Goal: Task Accomplishment & Management: Complete application form

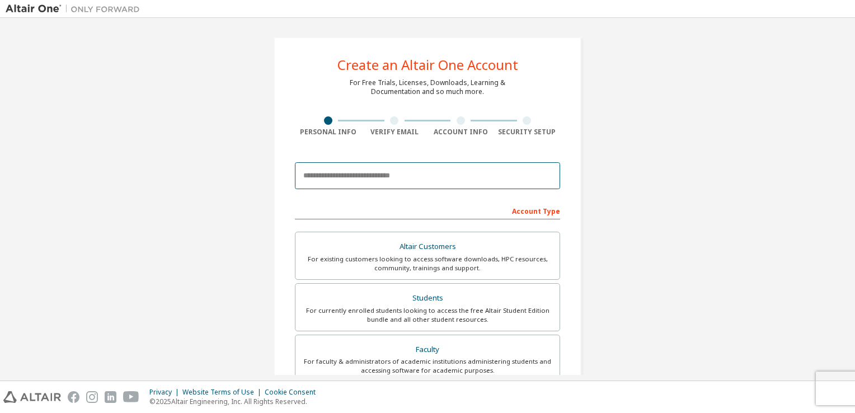
click at [399, 184] on input "email" at bounding box center [427, 175] width 265 height 27
click at [381, 183] on input "email" at bounding box center [427, 175] width 265 height 27
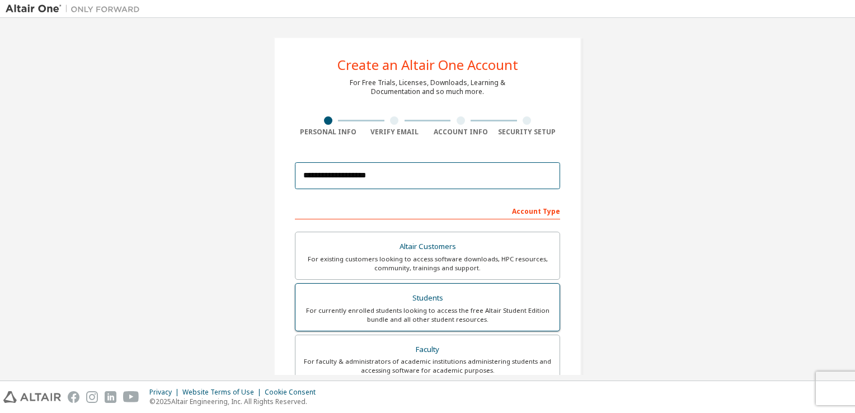
type input "**********"
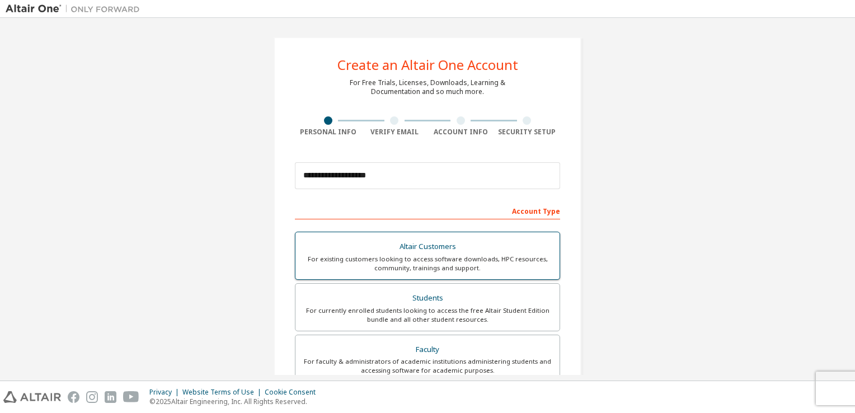
drag, startPoint x: 446, startPoint y: 305, endPoint x: 466, endPoint y: 299, distance: 20.9
click at [446, 306] on div "For currently enrolled students looking to access the free Altair Student Editi…" at bounding box center [427, 315] width 251 height 18
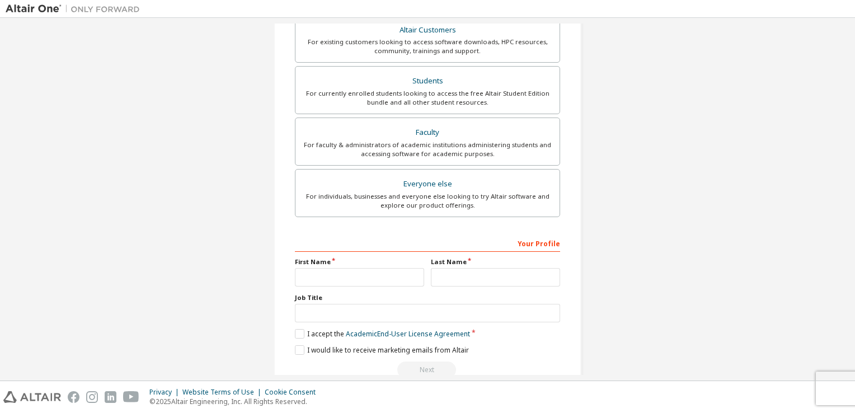
scroll to position [268, 0]
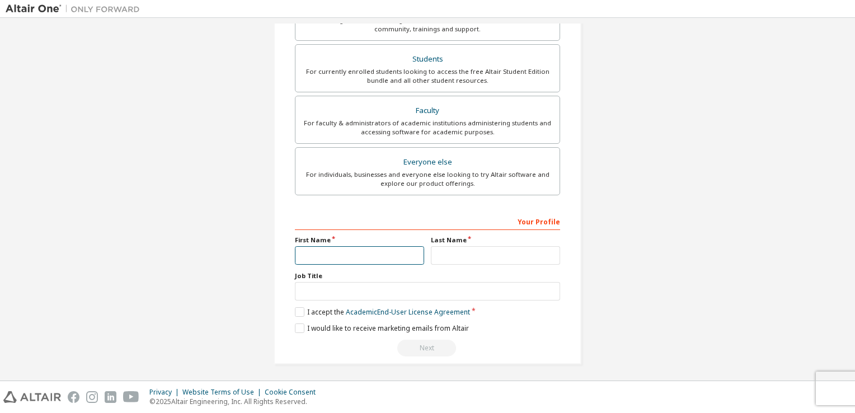
drag, startPoint x: 345, startPoint y: 249, endPoint x: 339, endPoint y: 231, distance: 18.8
click at [345, 249] on input "text" at bounding box center [359, 255] width 129 height 18
type input "*****"
click at [507, 261] on input "text" at bounding box center [495, 255] width 129 height 18
type input "****"
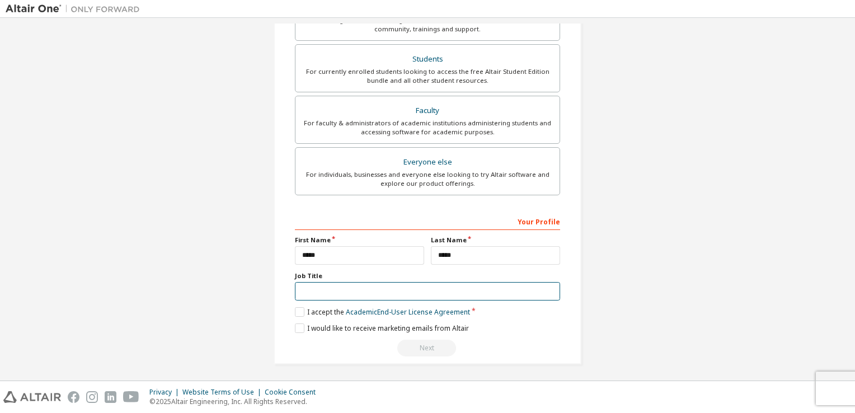
click at [399, 287] on input "text" at bounding box center [427, 291] width 265 height 18
type input "********"
click at [296, 308] on label "I accept the Academic End-User License Agreement" at bounding box center [382, 312] width 175 height 10
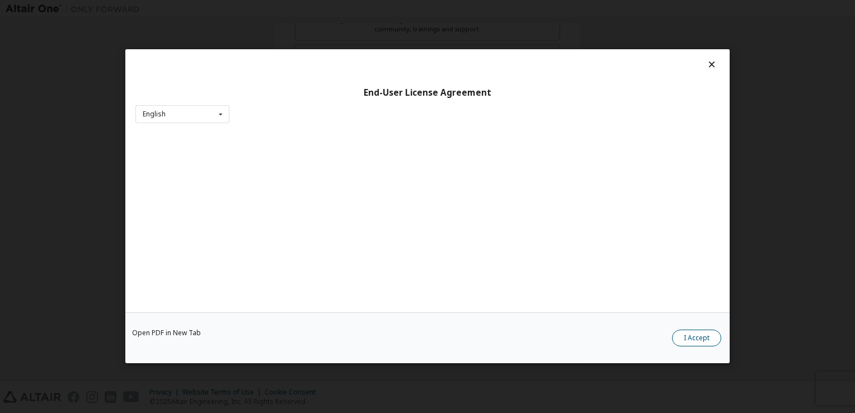
click at [704, 344] on button "I Accept" at bounding box center [696, 338] width 49 height 17
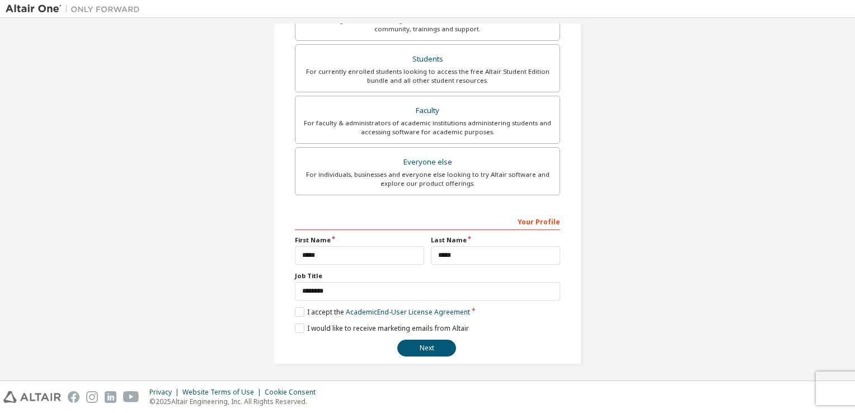
click at [419, 348] on button "Next" at bounding box center [427, 348] width 59 height 17
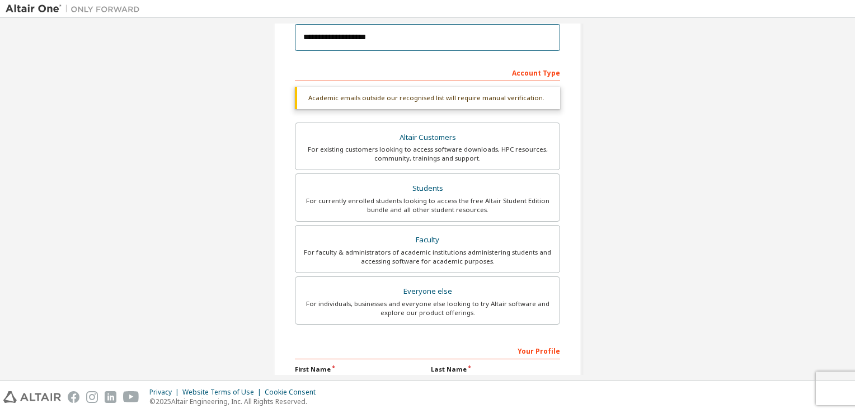
click at [415, 30] on input "**********" at bounding box center [427, 37] width 265 height 27
type input "**********"
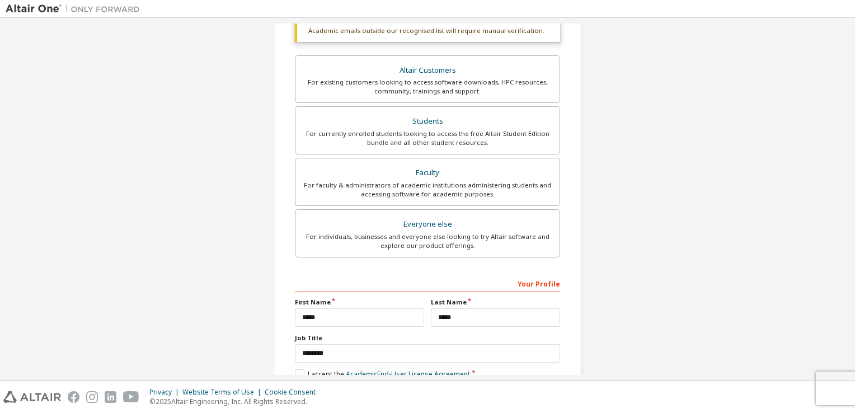
scroll to position [214, 0]
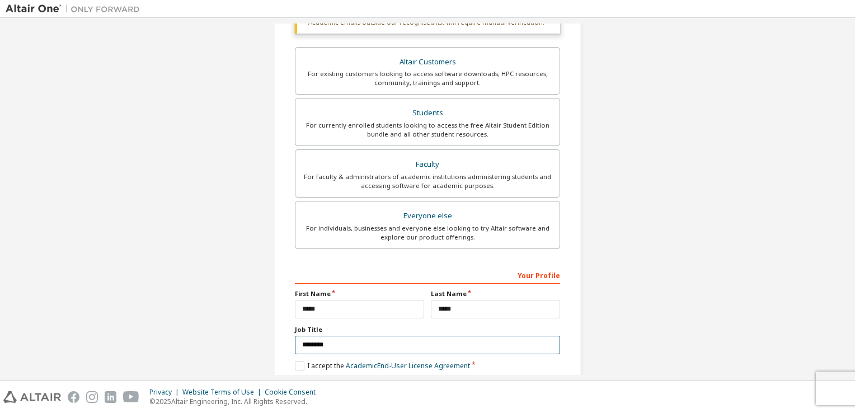
click at [450, 343] on input "********" at bounding box center [427, 345] width 265 height 18
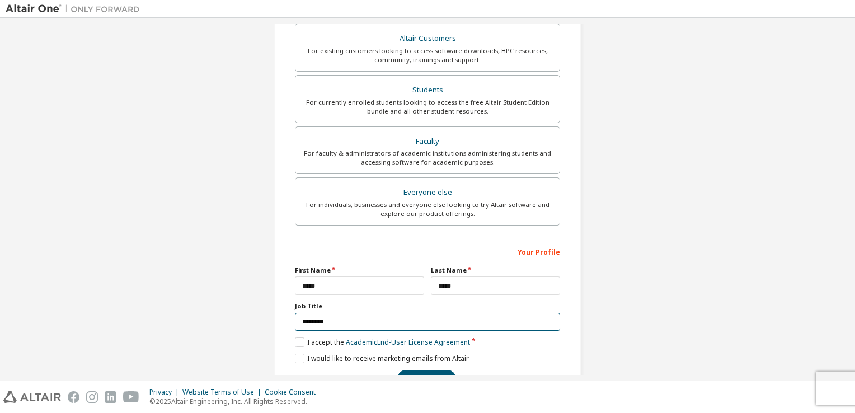
scroll to position [212, 0]
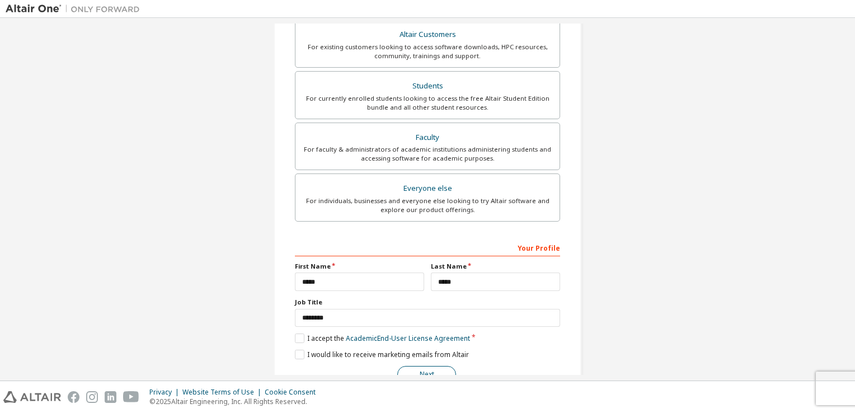
click at [423, 371] on button "Next" at bounding box center [427, 374] width 59 height 17
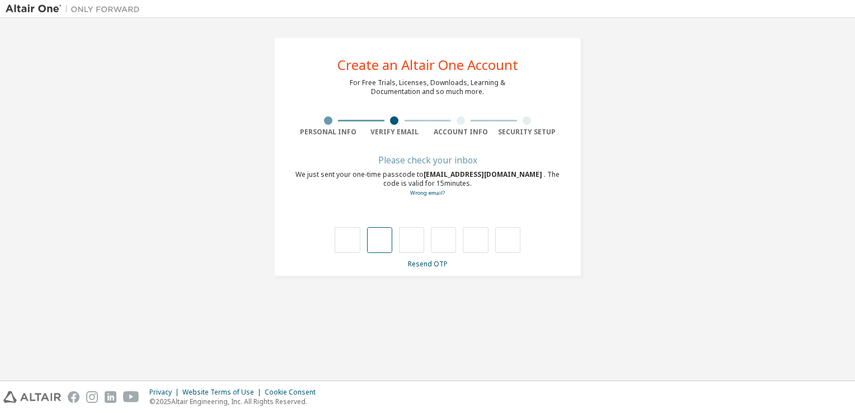
type input "*"
click at [378, 237] on input "*" at bounding box center [379, 240] width 25 height 26
click at [383, 239] on input "*" at bounding box center [379, 240] width 25 height 26
type input "*"
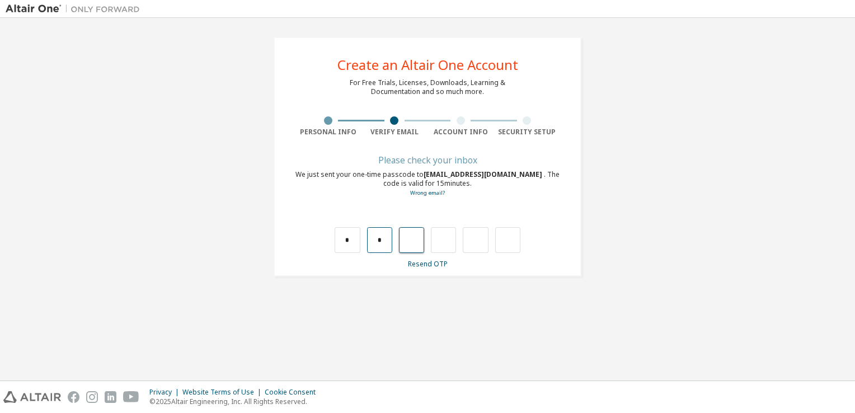
type input "*"
click at [354, 242] on input "text" at bounding box center [347, 240] width 25 height 26
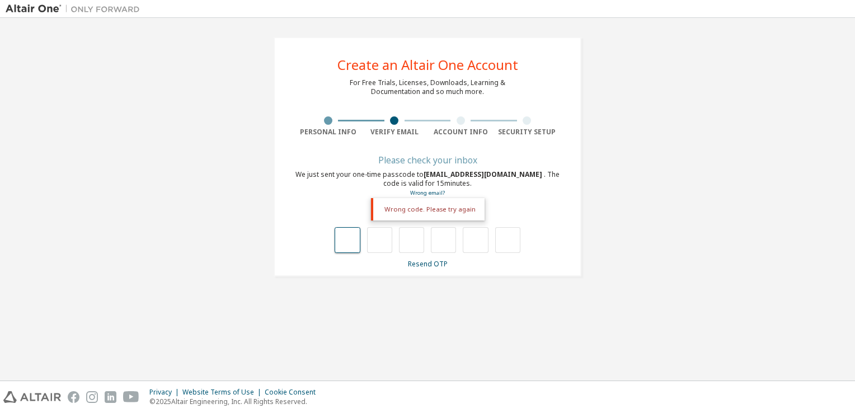
type input "*"
click at [380, 242] on input "*" at bounding box center [379, 240] width 25 height 26
type input "*"
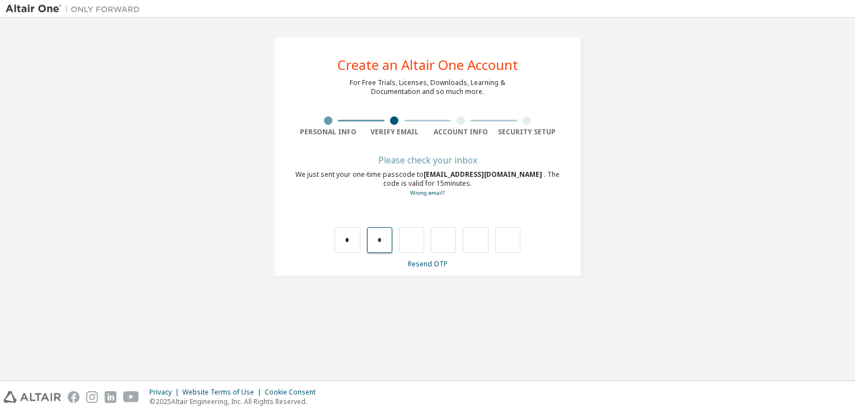
click at [384, 240] on input "*" at bounding box center [379, 240] width 25 height 26
type input "*"
click at [387, 240] on input "*" at bounding box center [379, 240] width 25 height 26
drag, startPoint x: 381, startPoint y: 240, endPoint x: 371, endPoint y: 239, distance: 10.2
click at [371, 239] on input "*" at bounding box center [379, 240] width 25 height 26
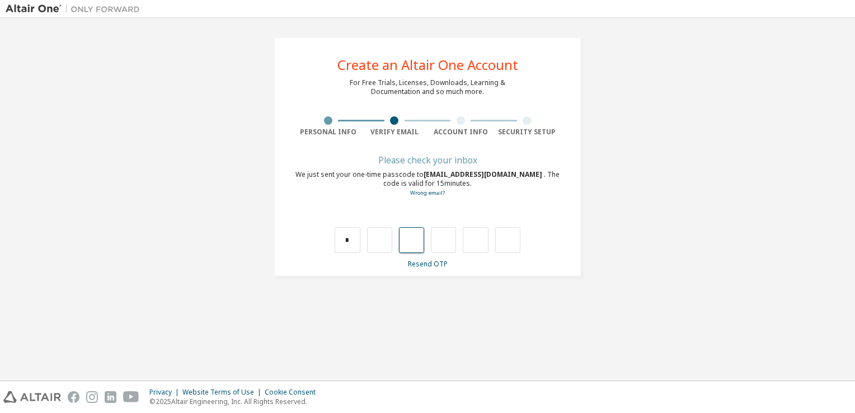
click at [413, 248] on input "text" at bounding box center [411, 240] width 25 height 26
click at [389, 244] on input "text" at bounding box center [379, 240] width 25 height 26
type input "*"
click at [414, 237] on input "*" at bounding box center [411, 240] width 25 height 26
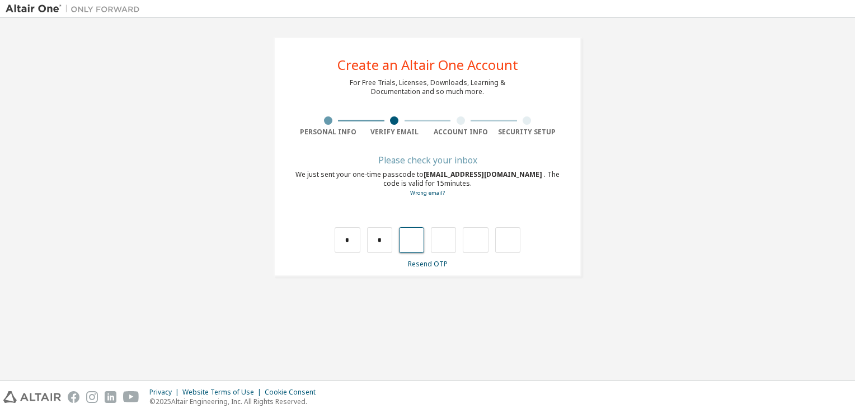
click at [414, 239] on input "text" at bounding box center [411, 240] width 25 height 26
type input "*"
click at [448, 236] on input "*" at bounding box center [443, 240] width 25 height 26
type input "*"
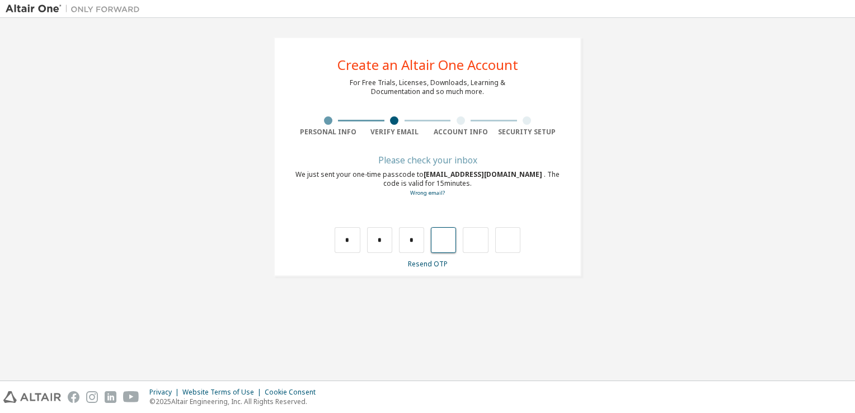
type input "*"
click at [477, 244] on input "*" at bounding box center [475, 240] width 25 height 26
click at [479, 243] on input "text" at bounding box center [475, 240] width 25 height 26
type input "*"
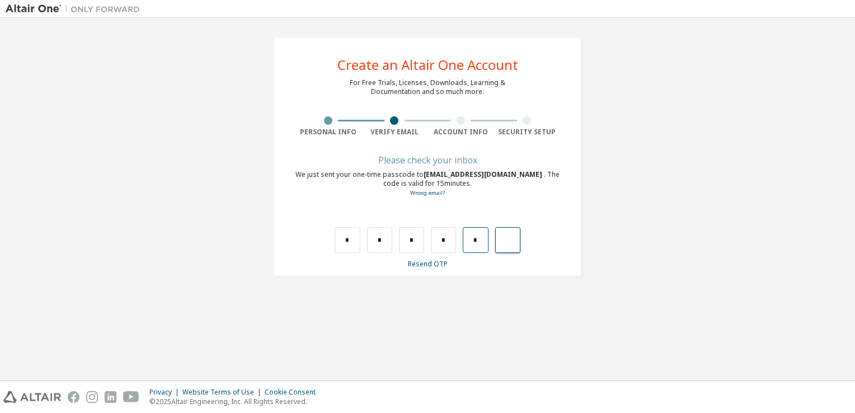
type input "*"
click at [502, 245] on input "text" at bounding box center [507, 240] width 25 height 26
type input "**"
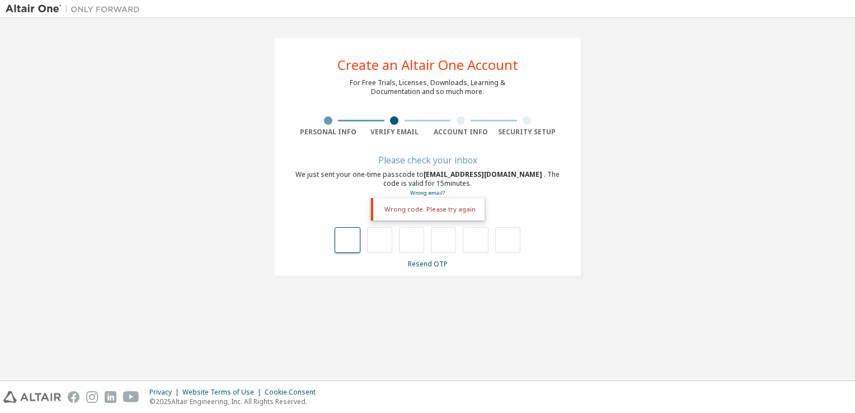
click at [342, 236] on input "text" at bounding box center [347, 240] width 25 height 26
type input "*"
click at [389, 242] on input "text" at bounding box center [379, 240] width 25 height 26
type input "*"
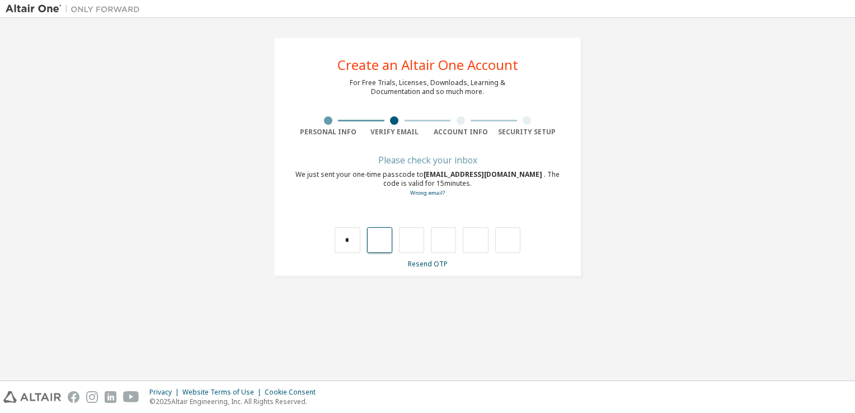
type input "*"
click at [386, 243] on input "*" at bounding box center [379, 240] width 25 height 26
type input "*"
click at [385, 241] on input "*" at bounding box center [379, 240] width 25 height 26
click at [381, 231] on input "text" at bounding box center [379, 240] width 25 height 26
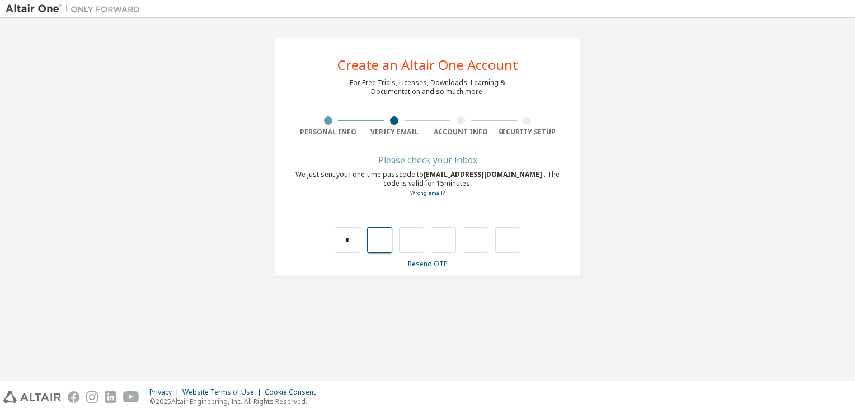
type input "*"
